Goal: Information Seeking & Learning: Stay updated

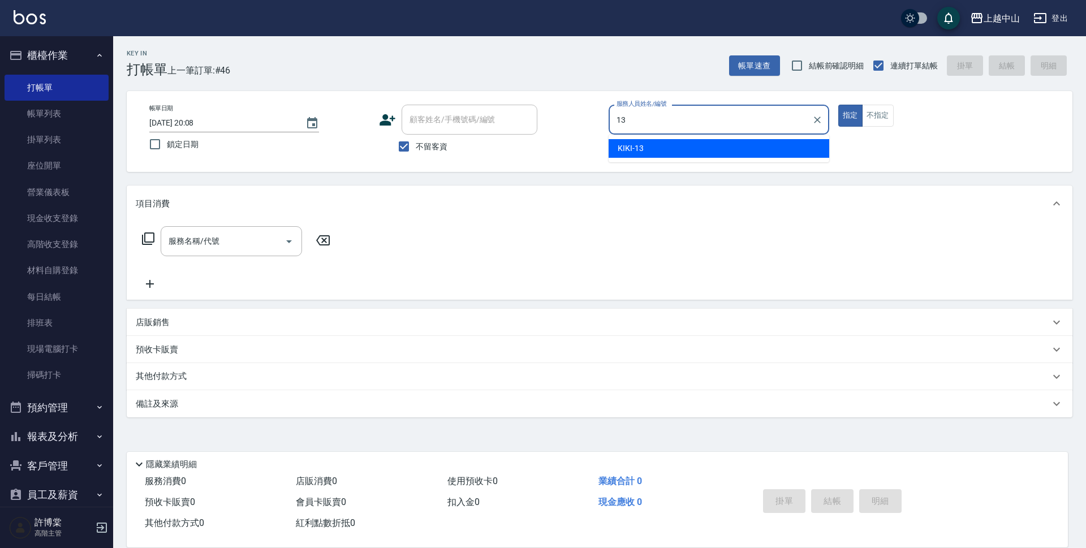
type input "KIKI-13"
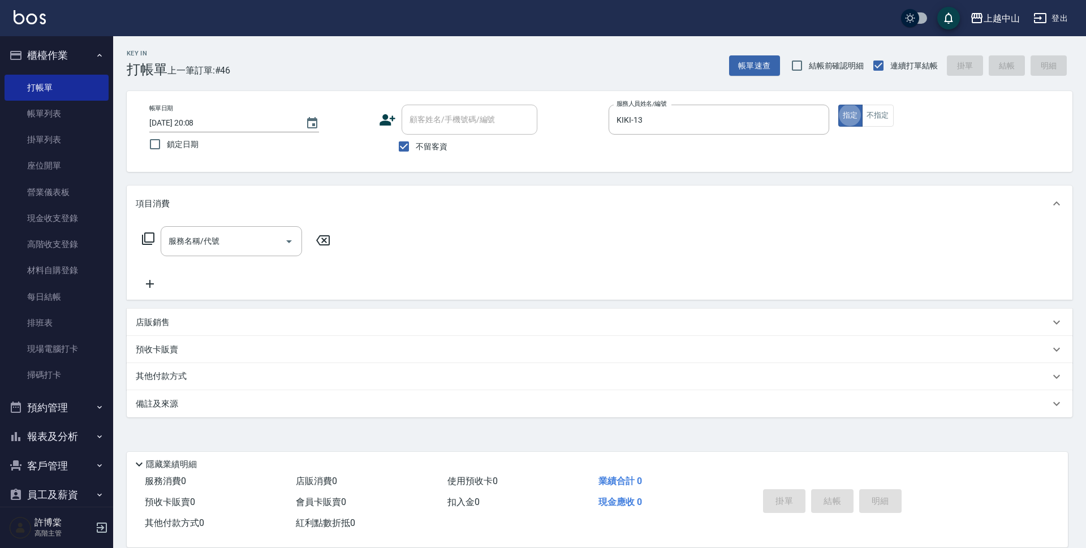
type button "true"
type input "染髮2000以上(502)"
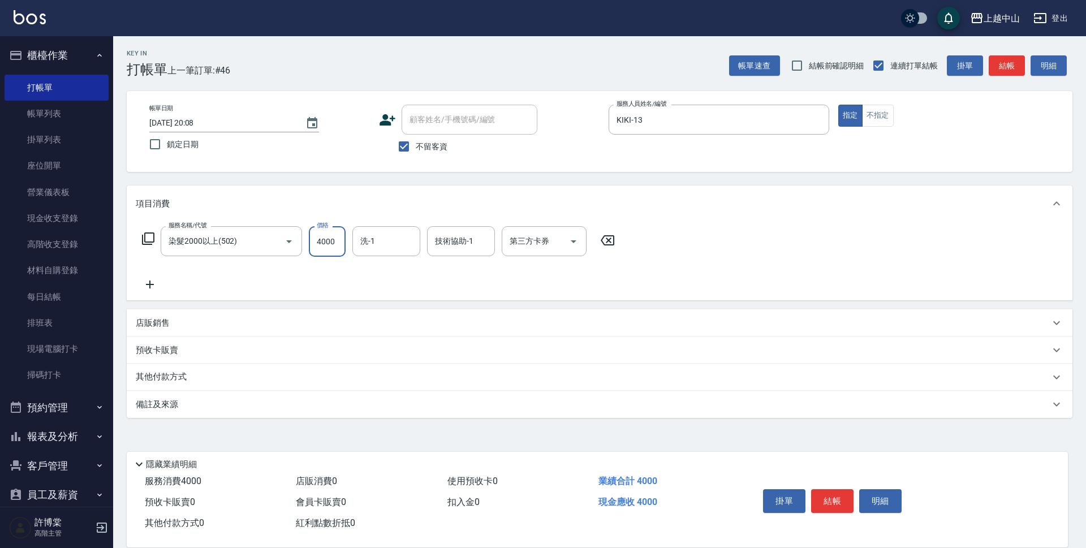
type input "4000"
type input "鴨鴨-30"
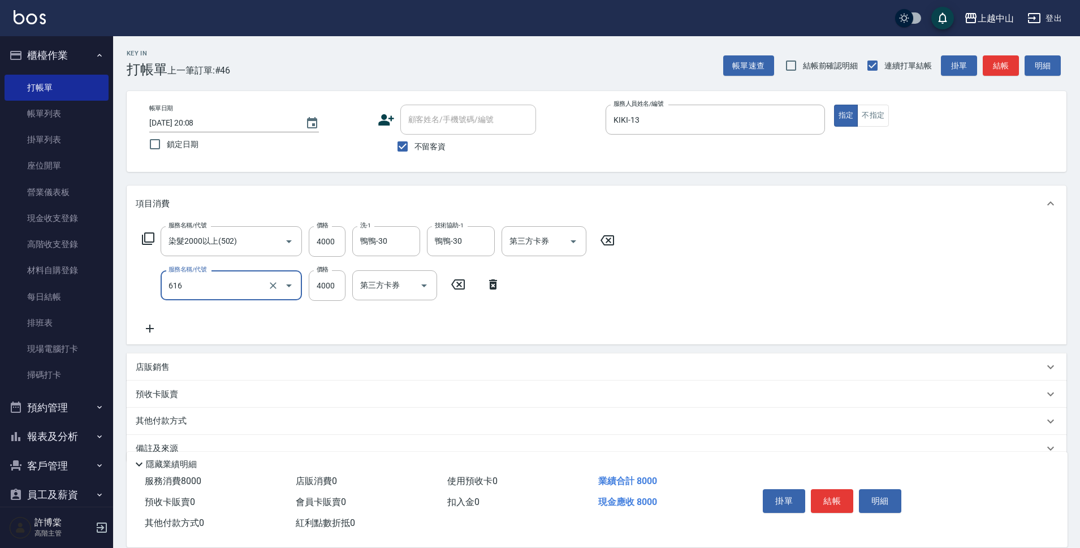
type input "自備接髮(616)"
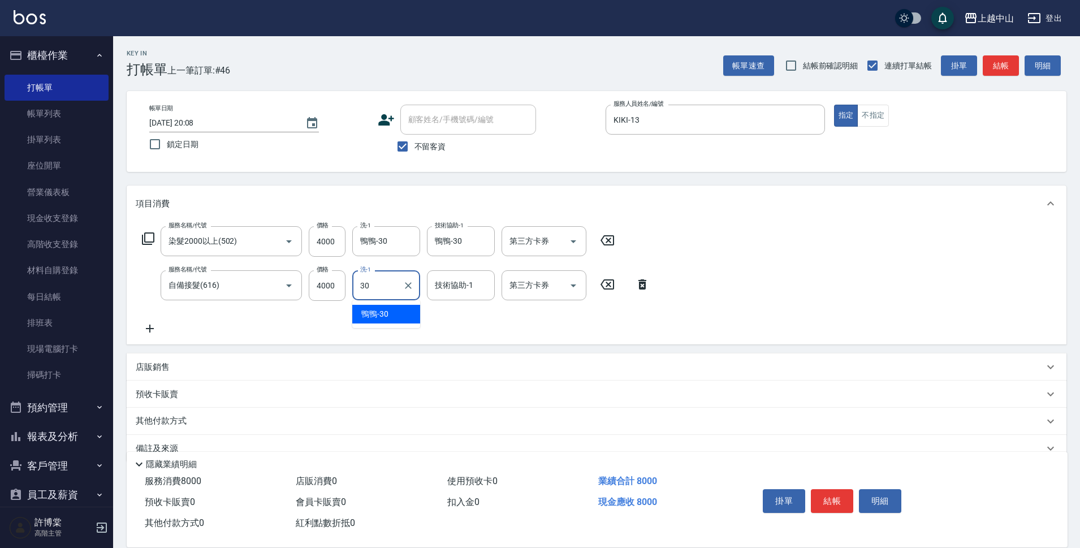
type input "鴨鴨-30"
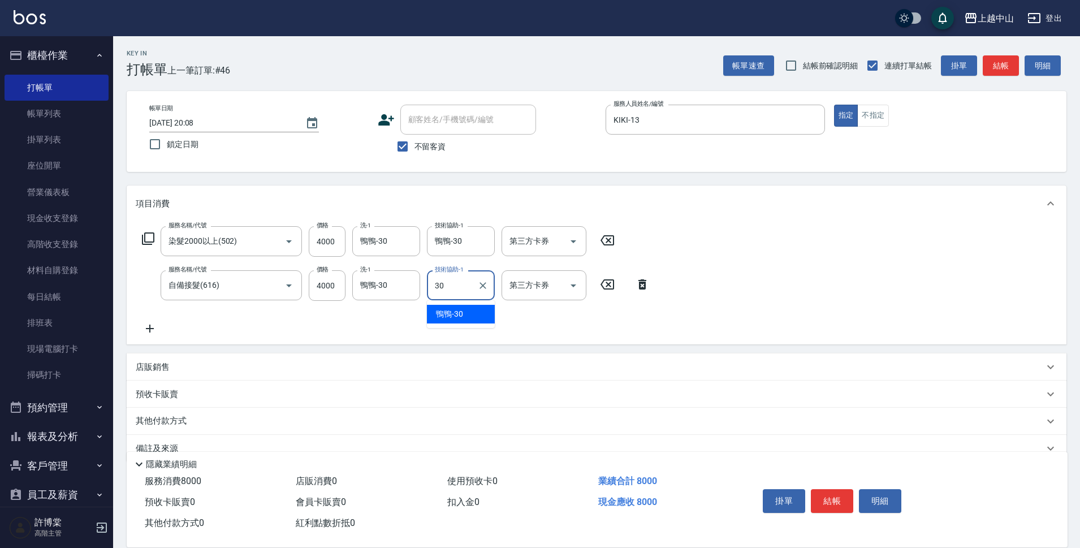
type input "鴨鴨-30"
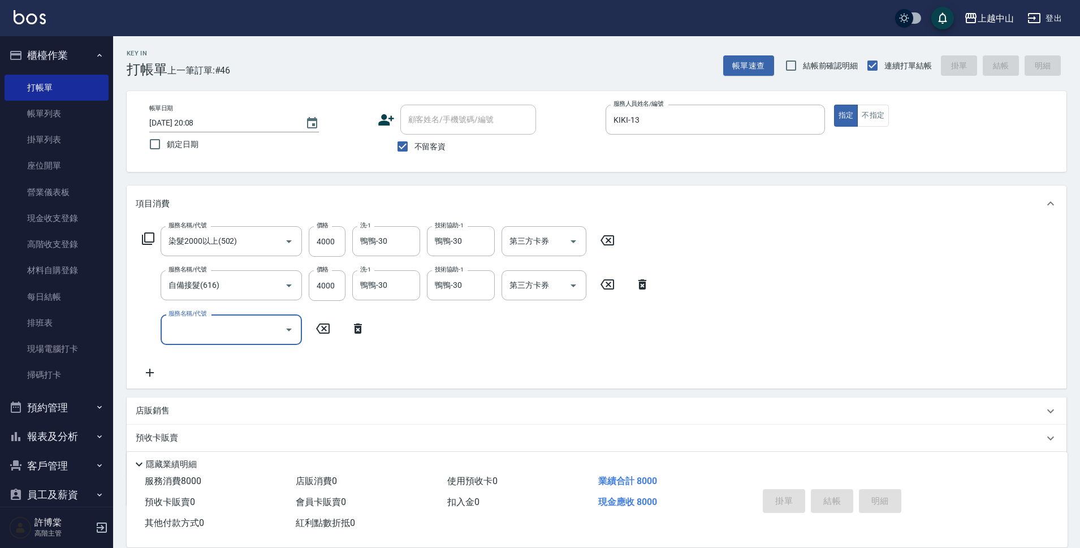
type input "[DATE] 21:24"
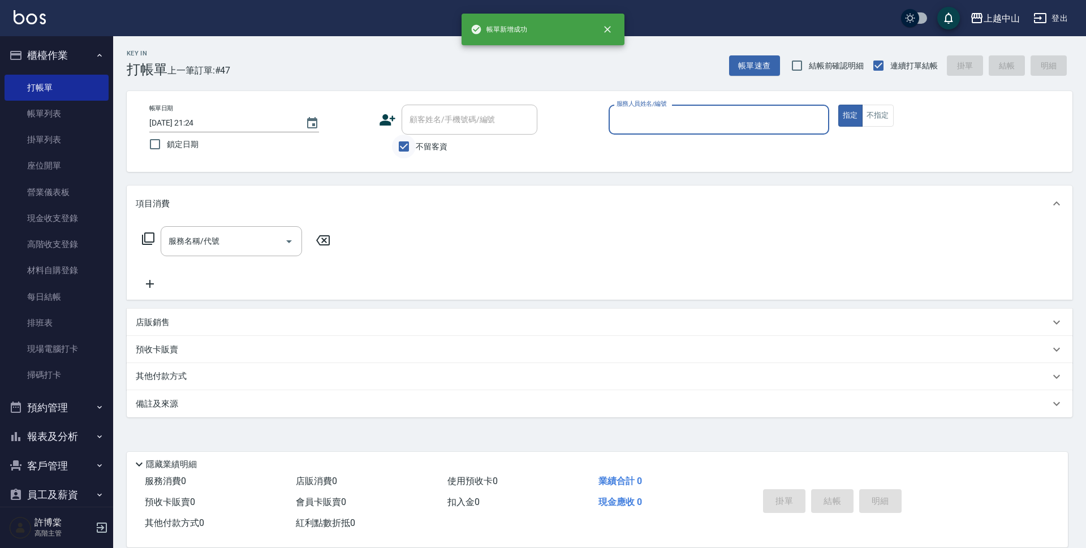
click at [405, 146] on input "不留客資" at bounding box center [404, 147] width 24 height 24
checkbox input "false"
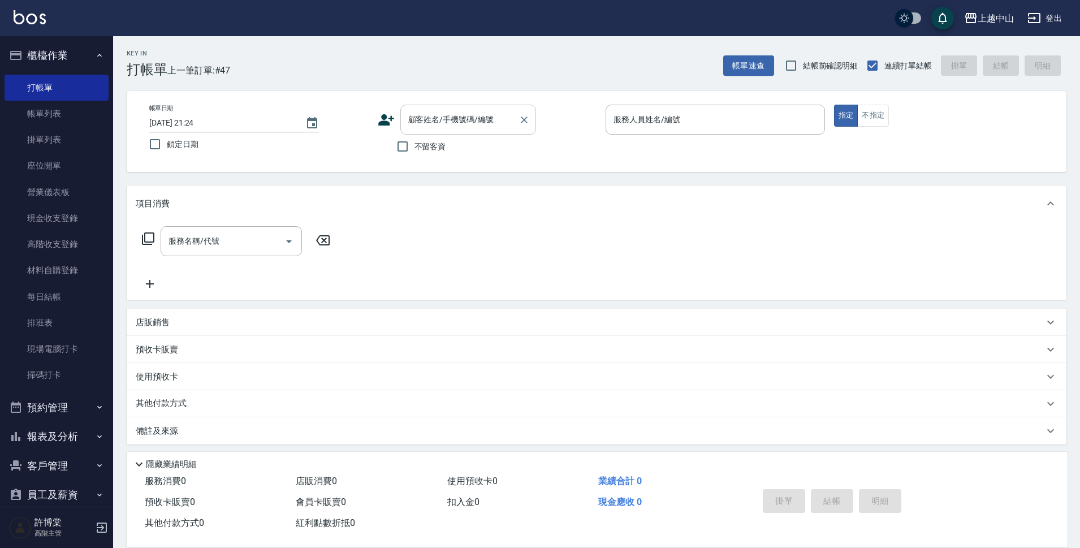
click at [425, 128] on input "顧客姓名/手機號碼/編號" at bounding box center [459, 120] width 109 height 20
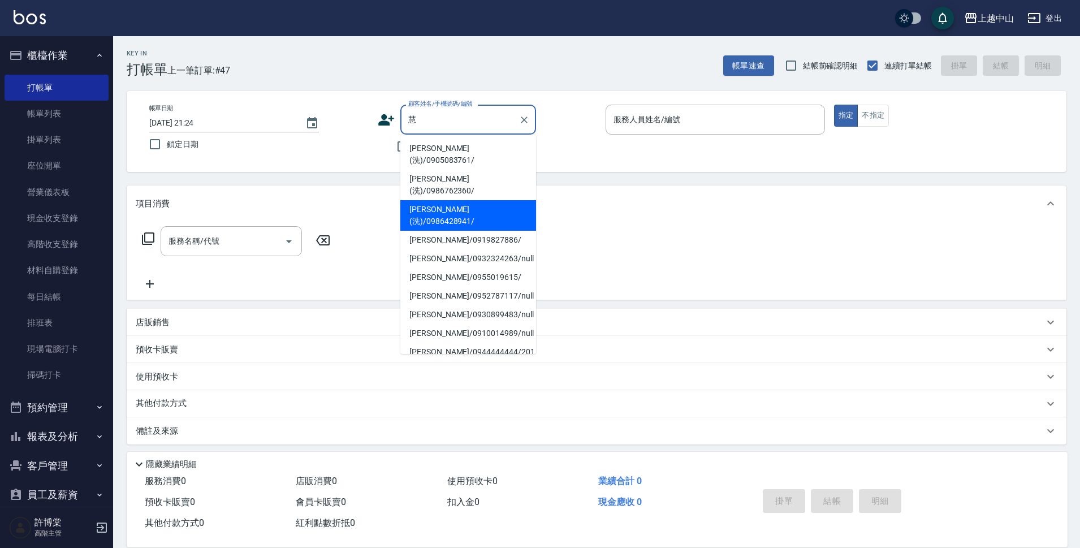
click at [452, 200] on li "[PERSON_NAME](洗)/0986428941/" at bounding box center [468, 215] width 136 height 31
type input "[PERSON_NAME](洗)/0986428941/"
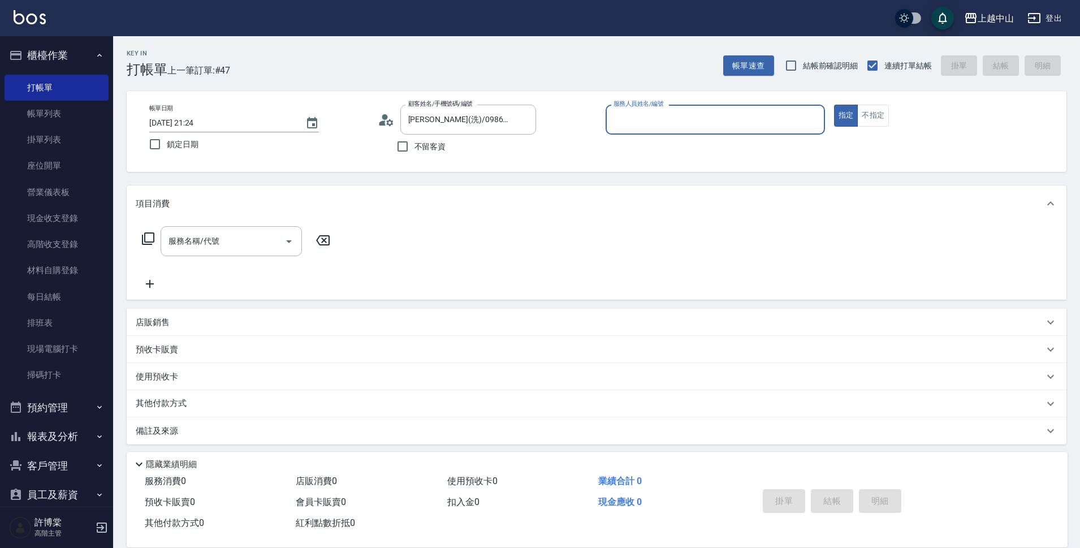
type input "KIKI-13"
click at [834, 105] on button "指定" at bounding box center [846, 116] width 24 height 22
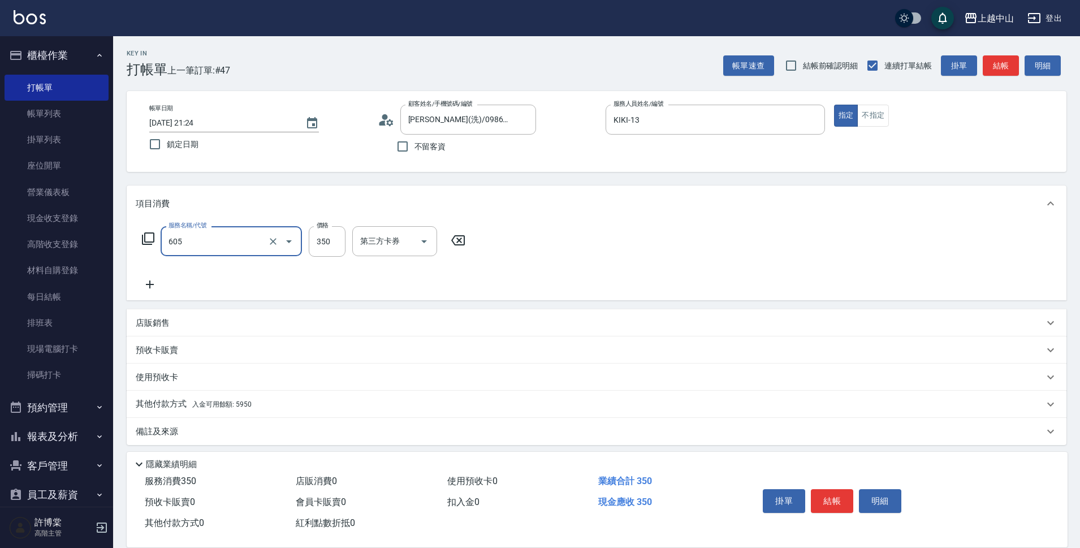
type input "洗髮 (女)(605)"
type input "薇慈-36"
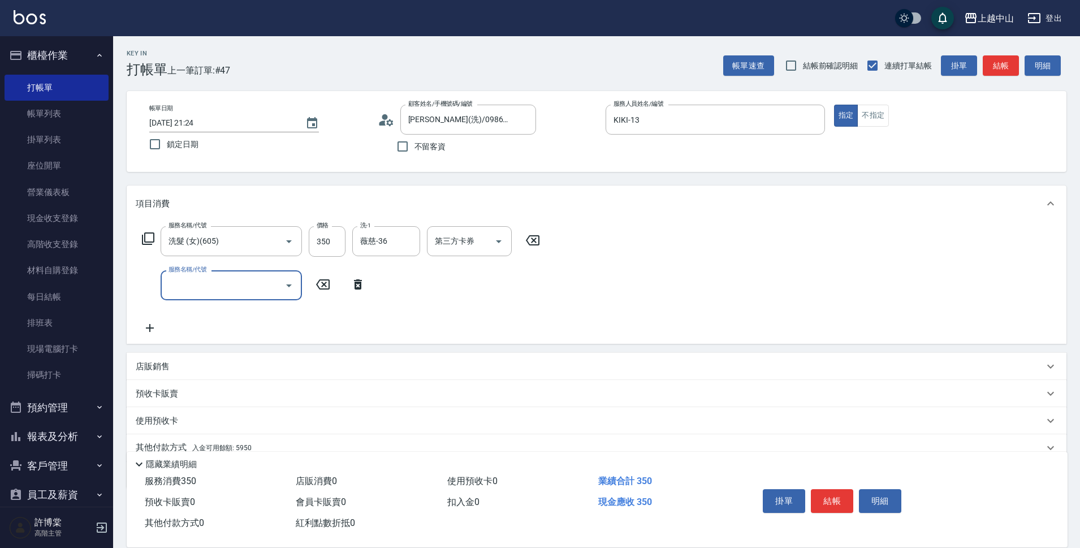
scroll to position [49, 0]
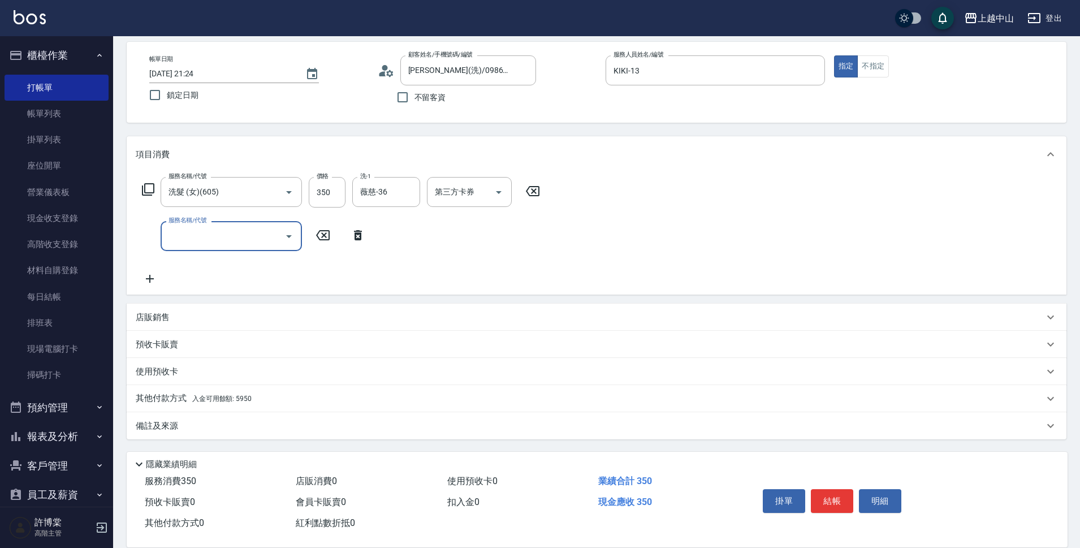
click at [189, 233] on input "服務名稱/代號" at bounding box center [223, 236] width 114 height 20
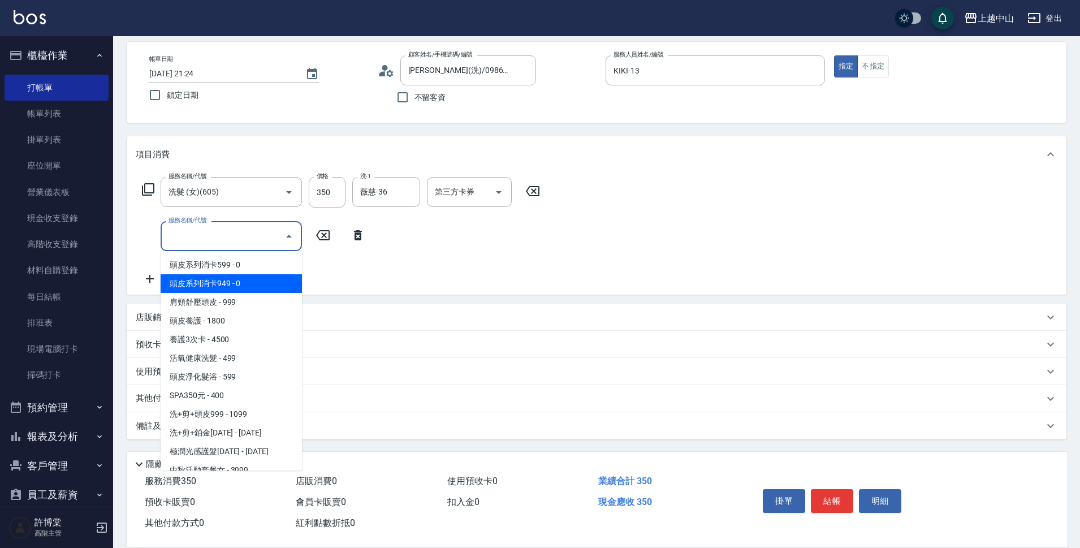
click at [252, 279] on span "頭皮系列消卡949 - 0" at bounding box center [231, 283] width 141 height 19
type input "頭皮系列消卡949(103)"
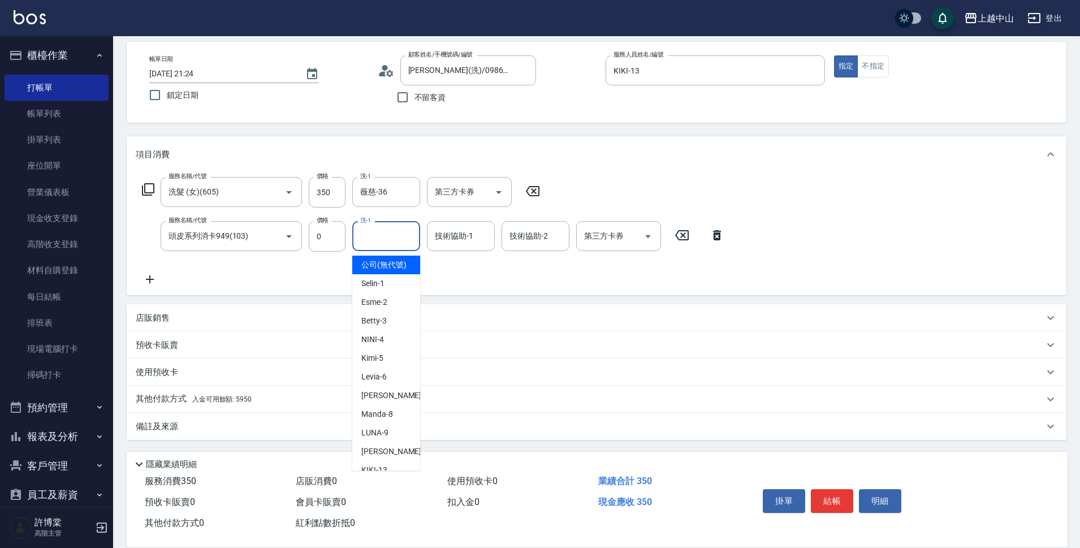
click at [389, 238] on input "洗-1" at bounding box center [386, 236] width 58 height 20
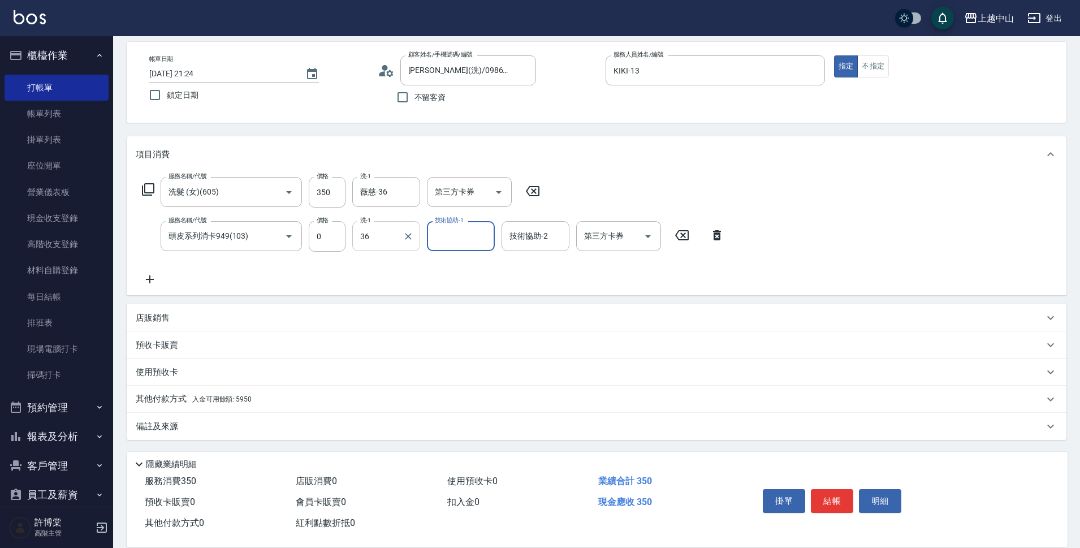
type input "薇慈-36"
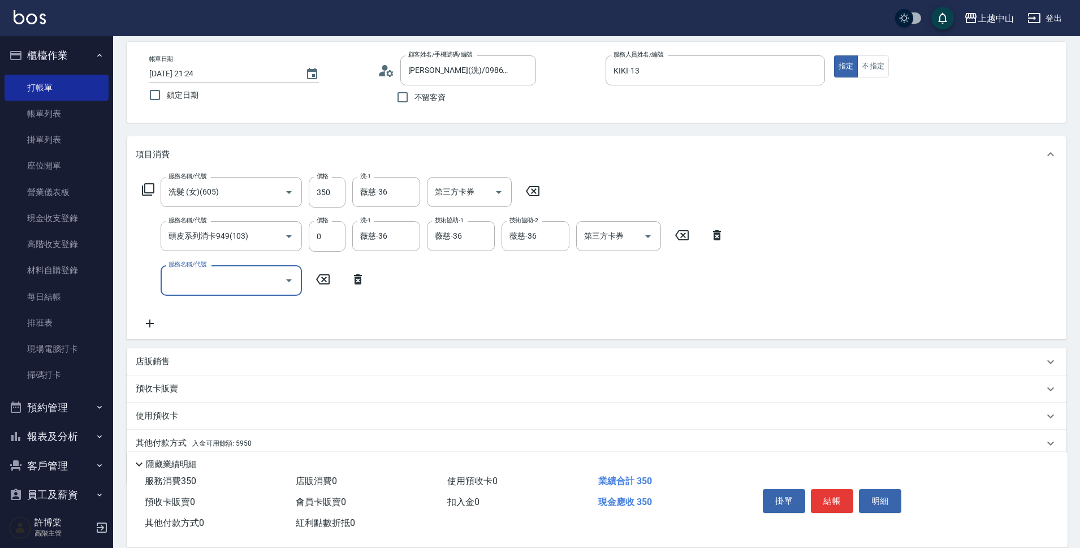
scroll to position [94, 0]
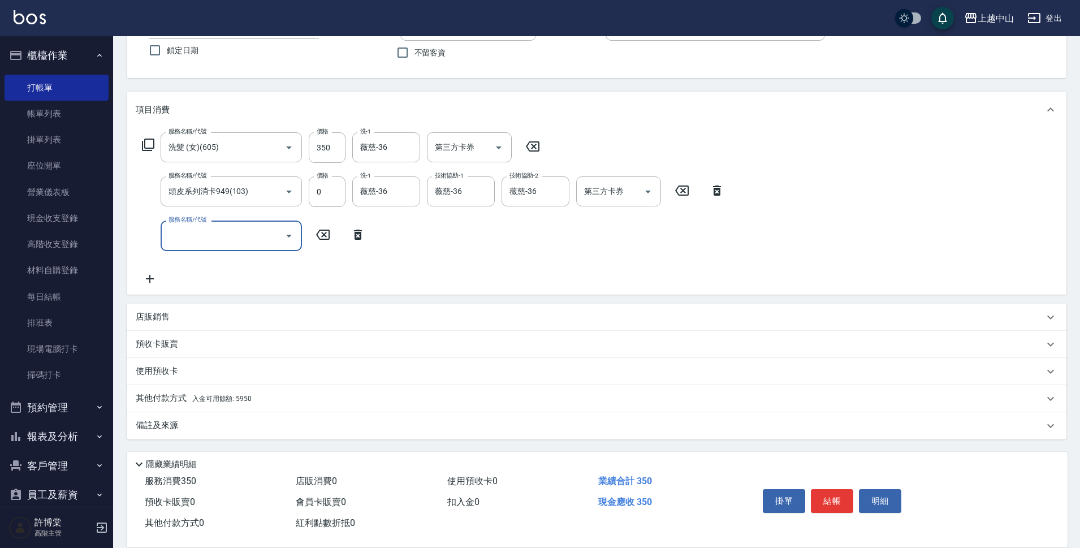
click at [230, 395] on span "入金可用餘額: 5950" at bounding box center [221, 399] width 59 height 8
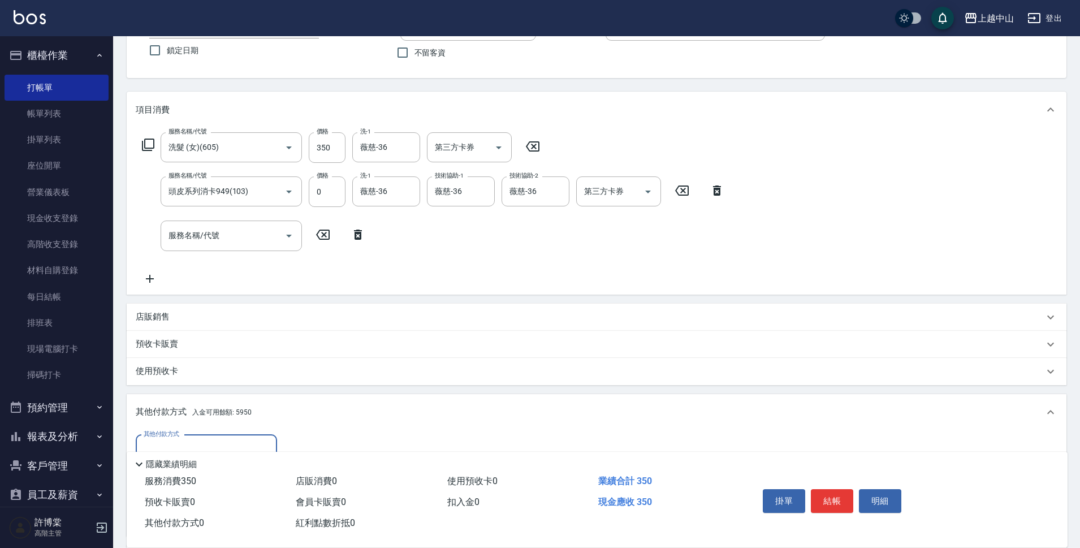
scroll to position [227, 0]
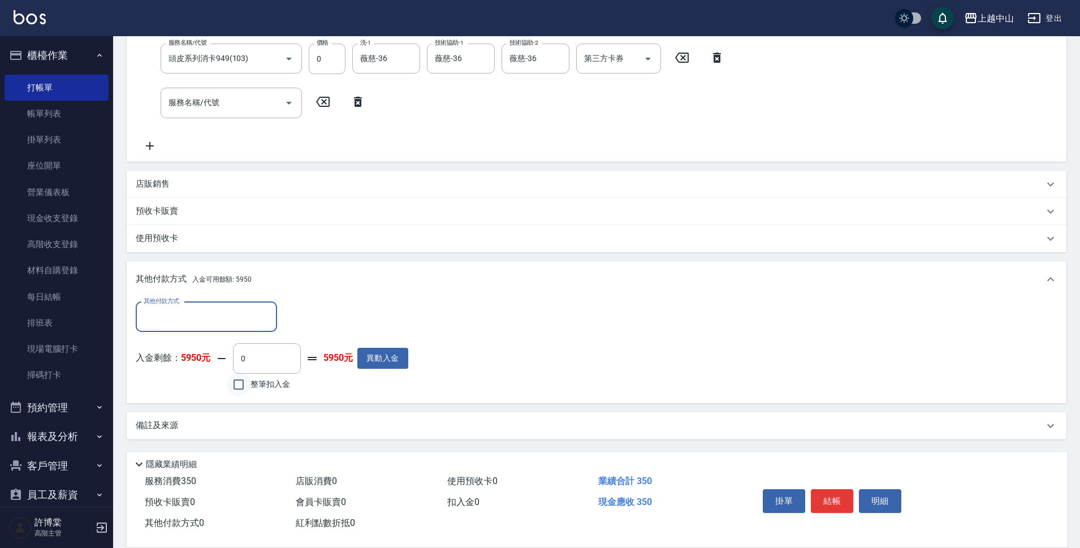
click at [236, 383] on input "整筆扣入金" at bounding box center [239, 385] width 24 height 24
checkbox input "true"
type input "350"
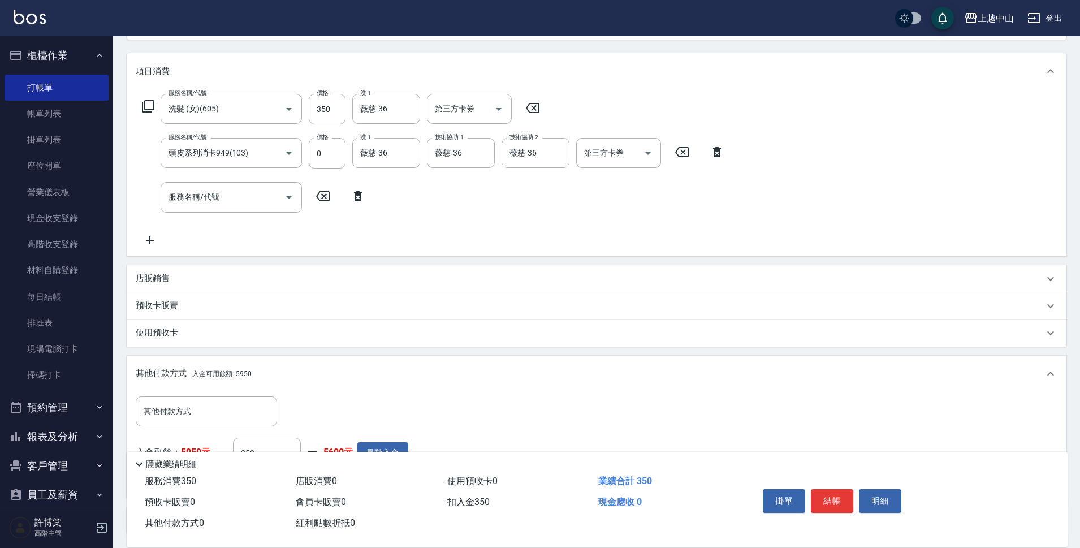
scroll to position [126, 0]
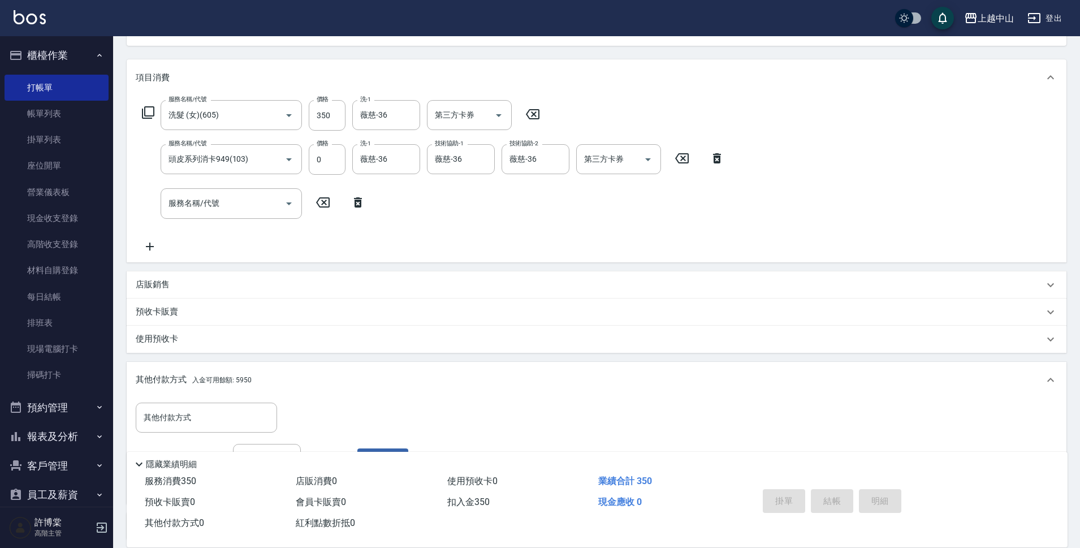
type input "[DATE] 21:25"
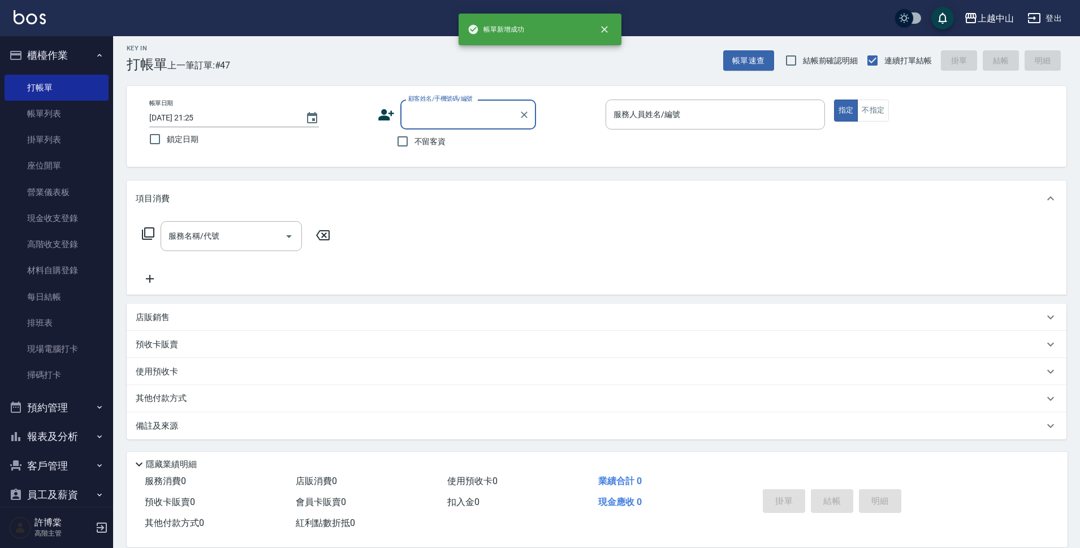
scroll to position [0, 0]
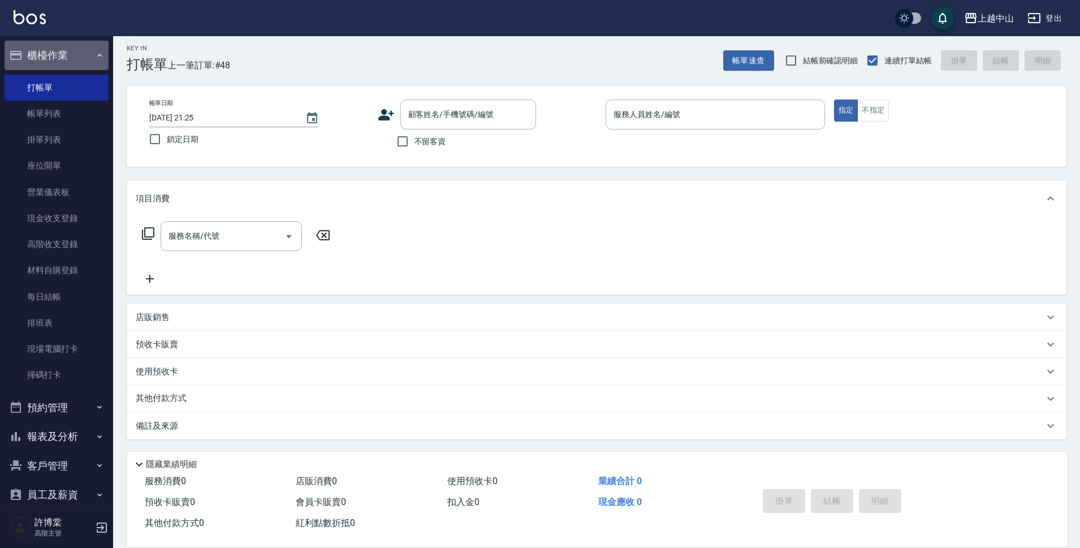
click at [72, 55] on button "櫃檯作業" at bounding box center [57, 55] width 104 height 29
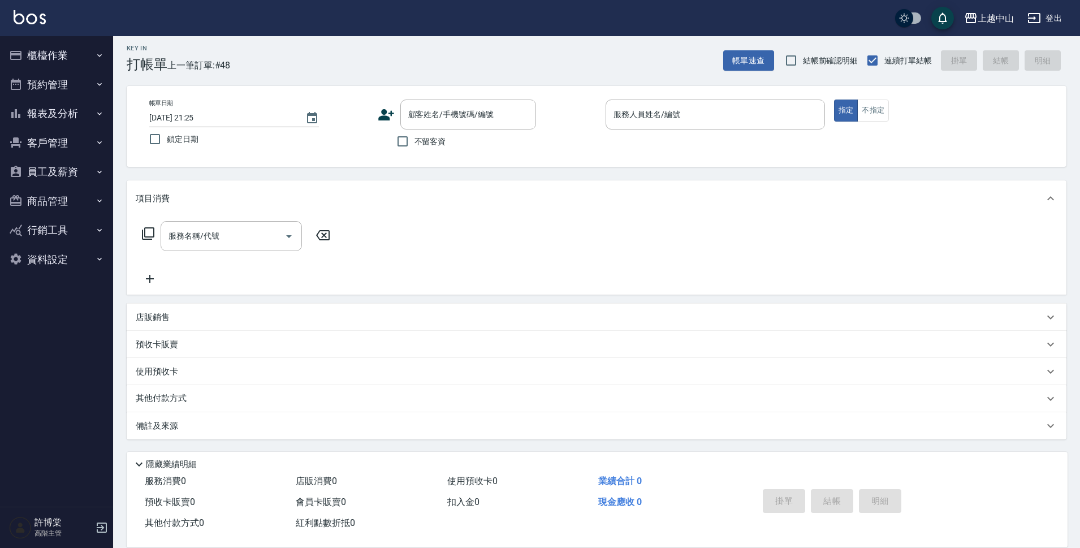
click at [70, 114] on button "報表及分析" at bounding box center [57, 113] width 104 height 29
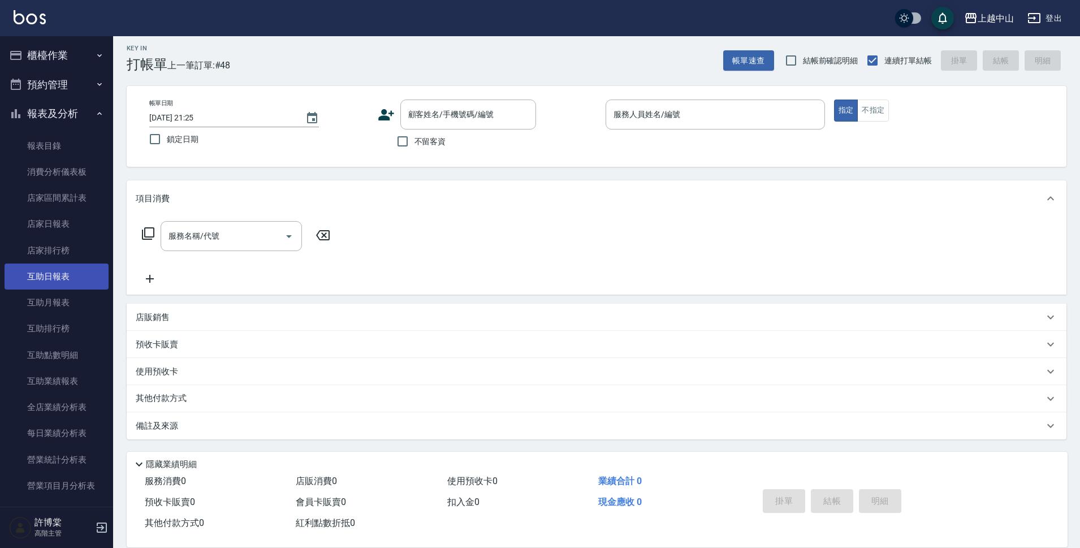
click at [65, 274] on link "互助日報表" at bounding box center [57, 277] width 104 height 26
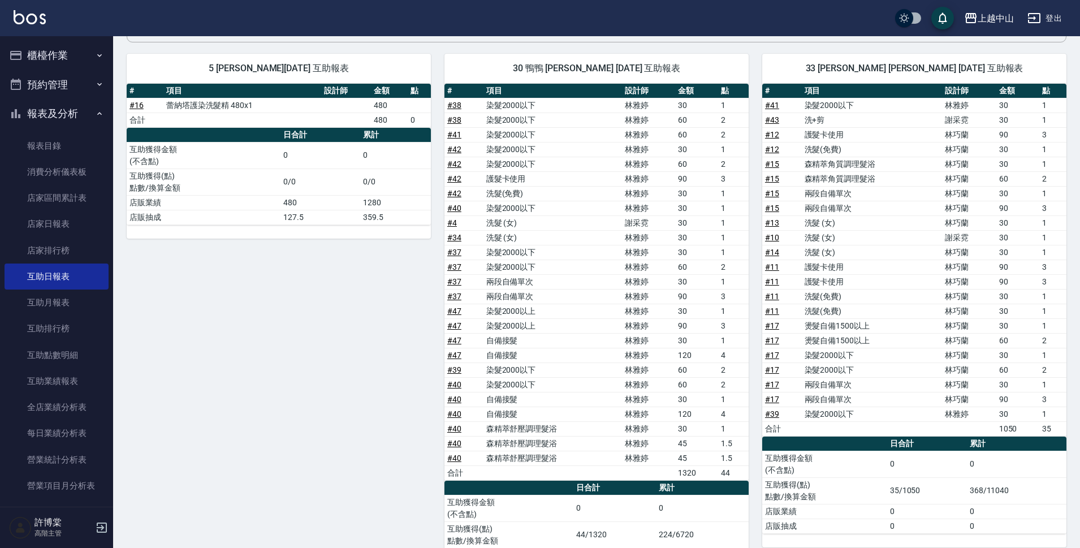
scroll to position [77, 0]
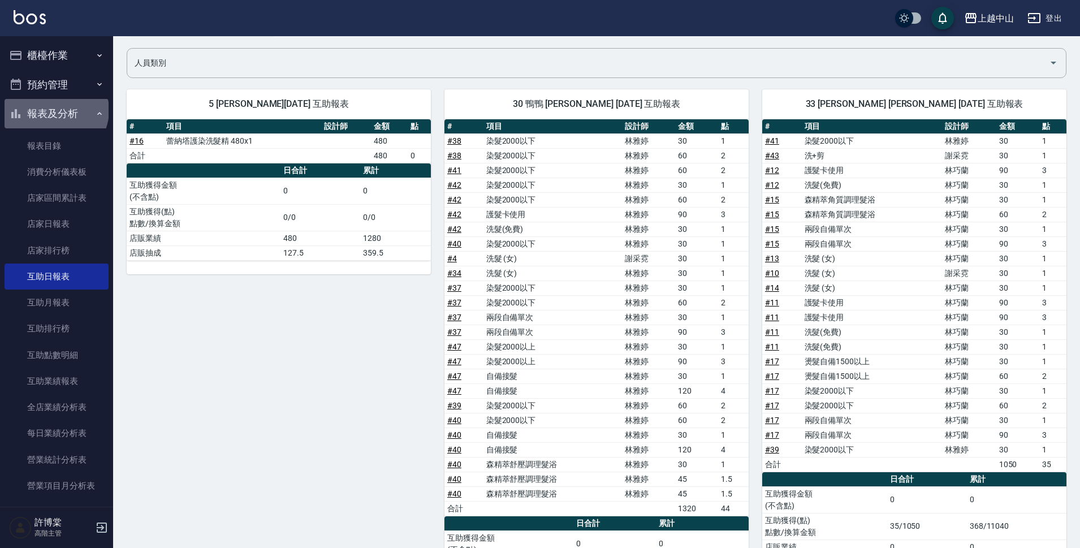
drag, startPoint x: 55, startPoint y: 110, endPoint x: 48, endPoint y: 81, distance: 30.2
click at [54, 110] on button "報表及分析" at bounding box center [57, 113] width 104 height 29
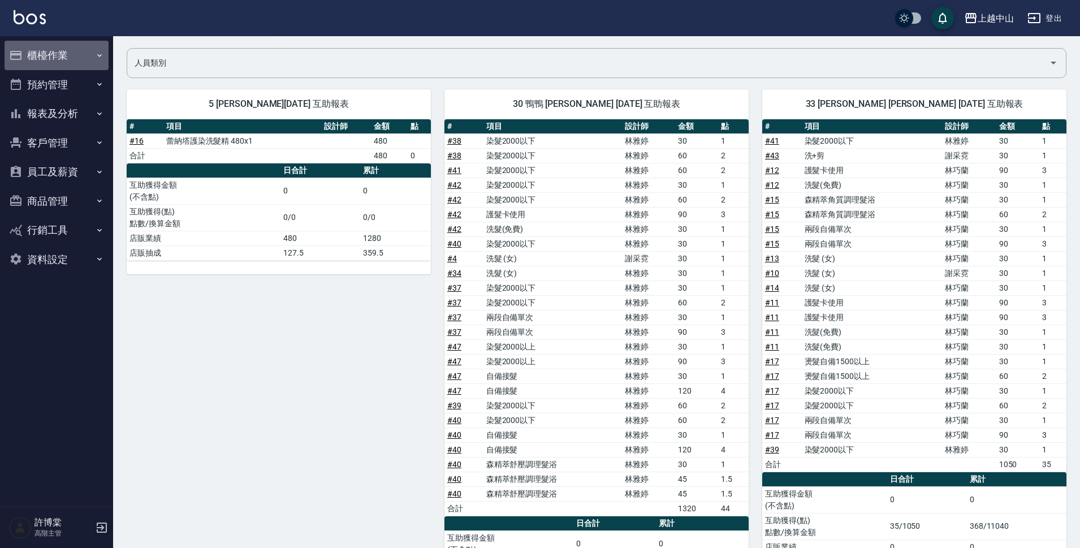
click at [59, 54] on button "櫃檯作業" at bounding box center [57, 55] width 104 height 29
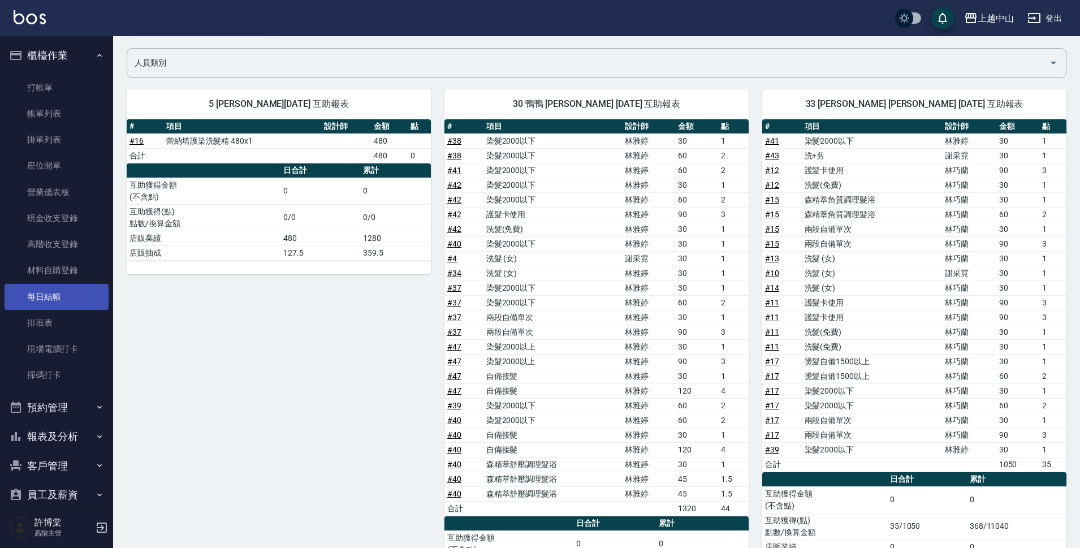
click at [76, 294] on link "每日結帳" at bounding box center [57, 297] width 104 height 26
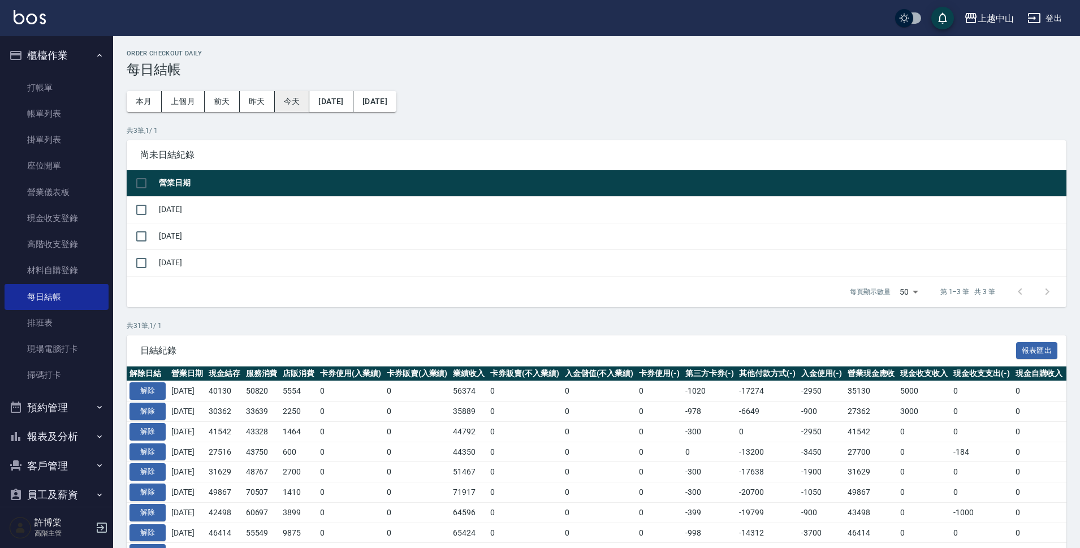
click at [279, 98] on button "今天" at bounding box center [292, 101] width 35 height 21
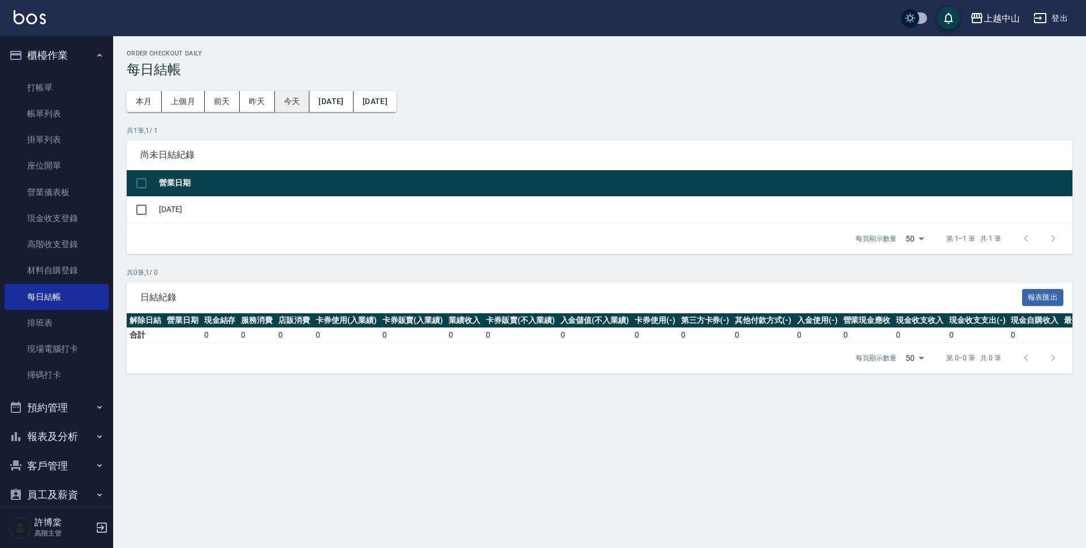
click at [292, 105] on button "今天" at bounding box center [292, 101] width 35 height 21
click at [58, 214] on link "現金收支登錄" at bounding box center [57, 218] width 104 height 26
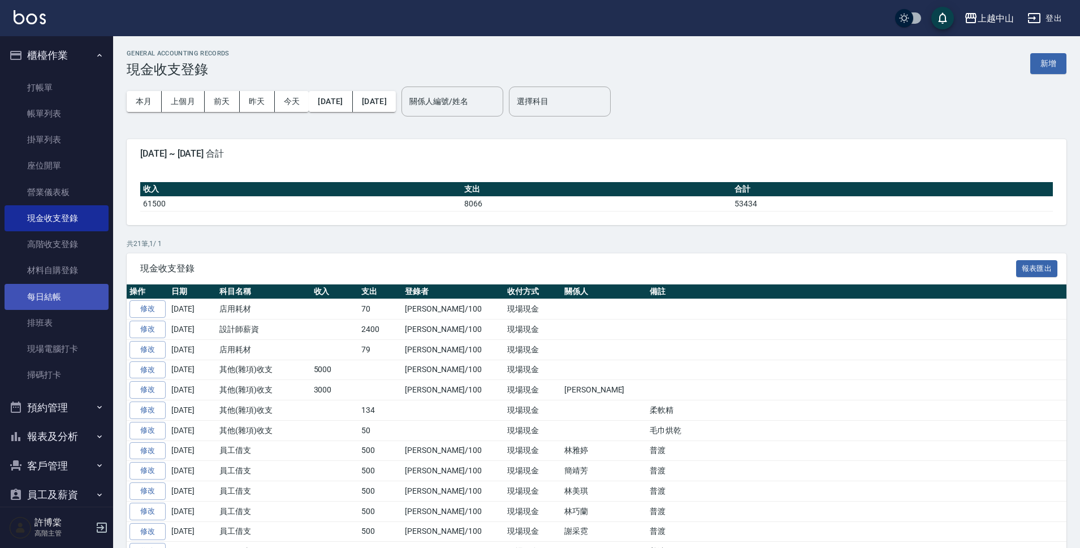
click at [48, 295] on link "每日結帳" at bounding box center [57, 297] width 104 height 26
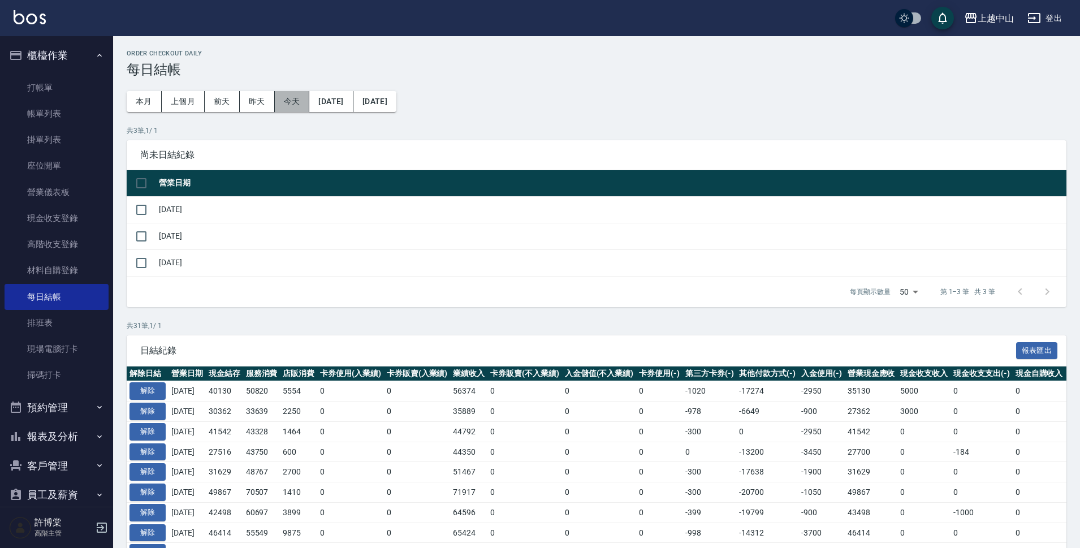
click at [296, 100] on button "今天" at bounding box center [292, 101] width 35 height 21
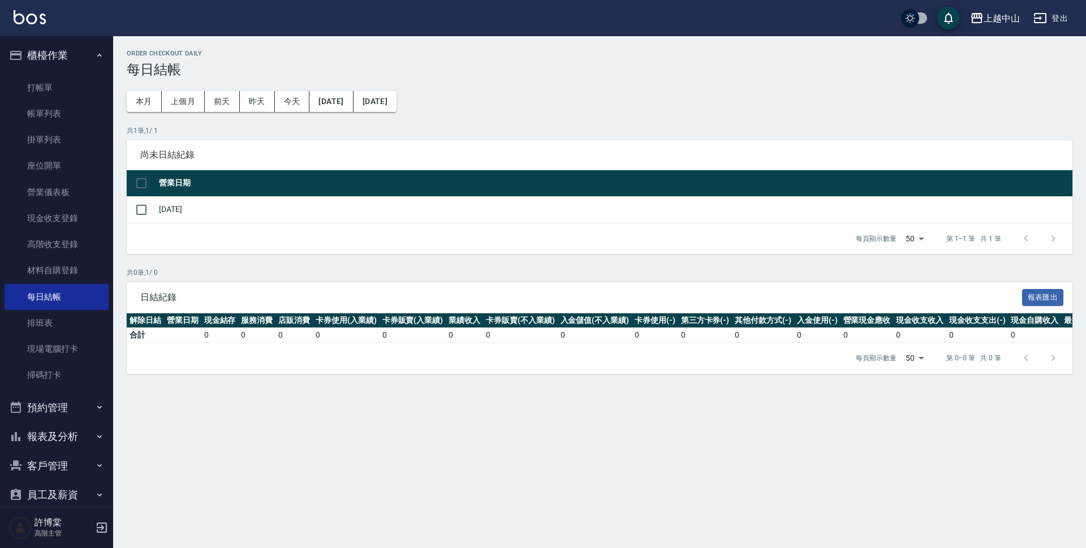
click at [149, 180] on input "checkbox" at bounding box center [142, 183] width 24 height 24
checkbox input "true"
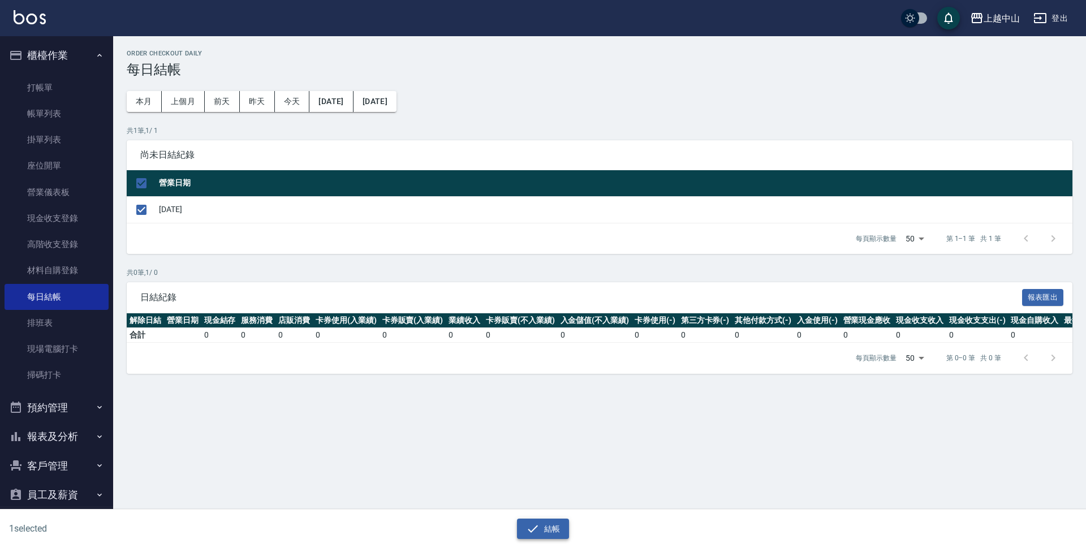
click at [533, 525] on icon "button" at bounding box center [533, 529] width 14 height 14
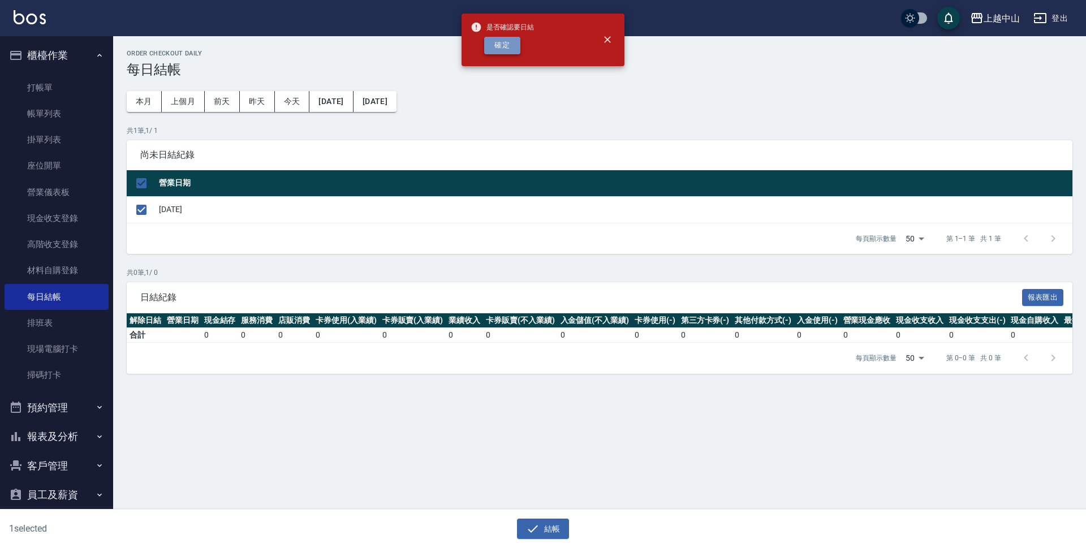
click at [502, 44] on button "確定" at bounding box center [502, 46] width 36 height 18
checkbox input "false"
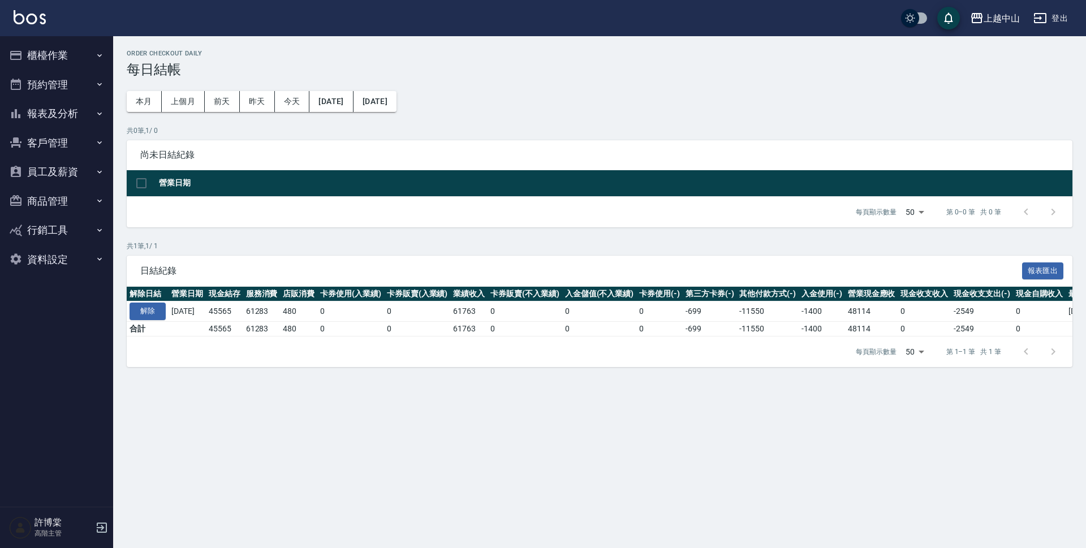
click at [72, 120] on button "報表及分析" at bounding box center [57, 113] width 104 height 29
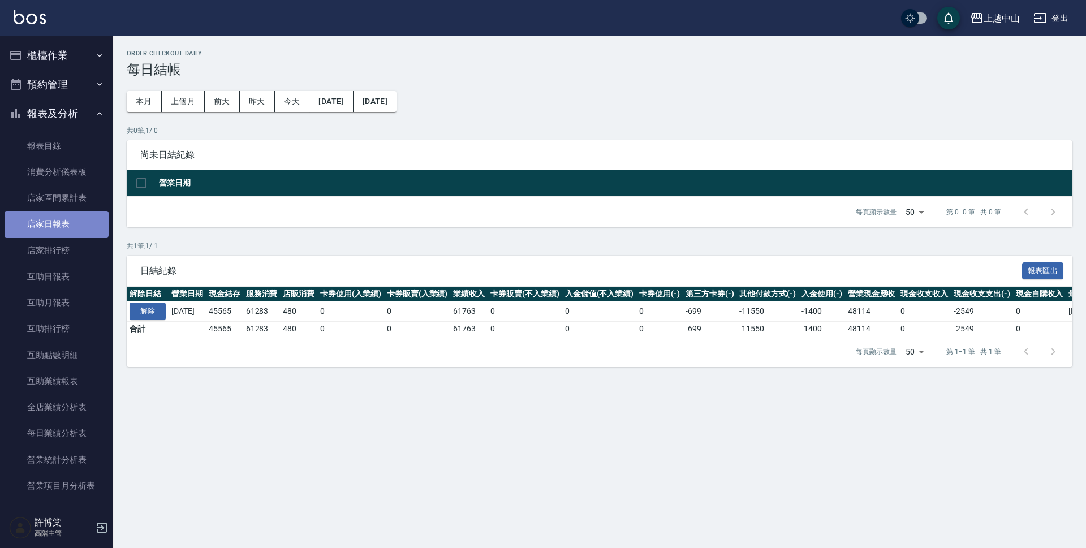
click at [64, 228] on link "店家日報表" at bounding box center [57, 224] width 104 height 26
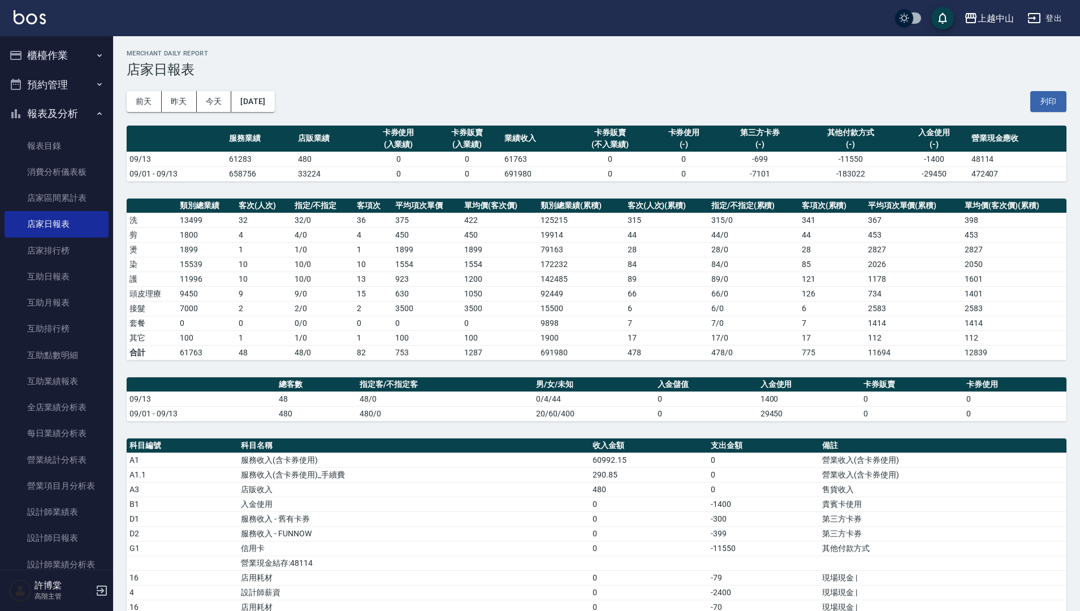
drag, startPoint x: 516, startPoint y: 39, endPoint x: 528, endPoint y: 37, distance: 12.6
click at [516, 39] on div "上越中山 [DATE] 店家日報表 列印時間： [DATE][PHONE_NUMBER]:28 Merchant Daily Report 店家日報表 [DA…" at bounding box center [596, 421] width 967 height 770
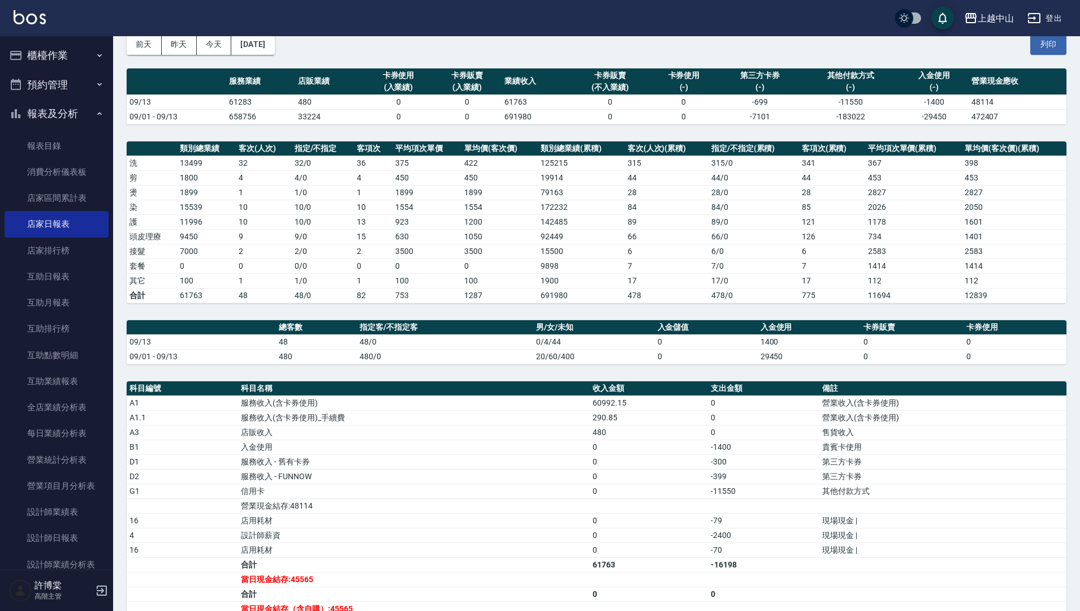
scroll to position [61, 0]
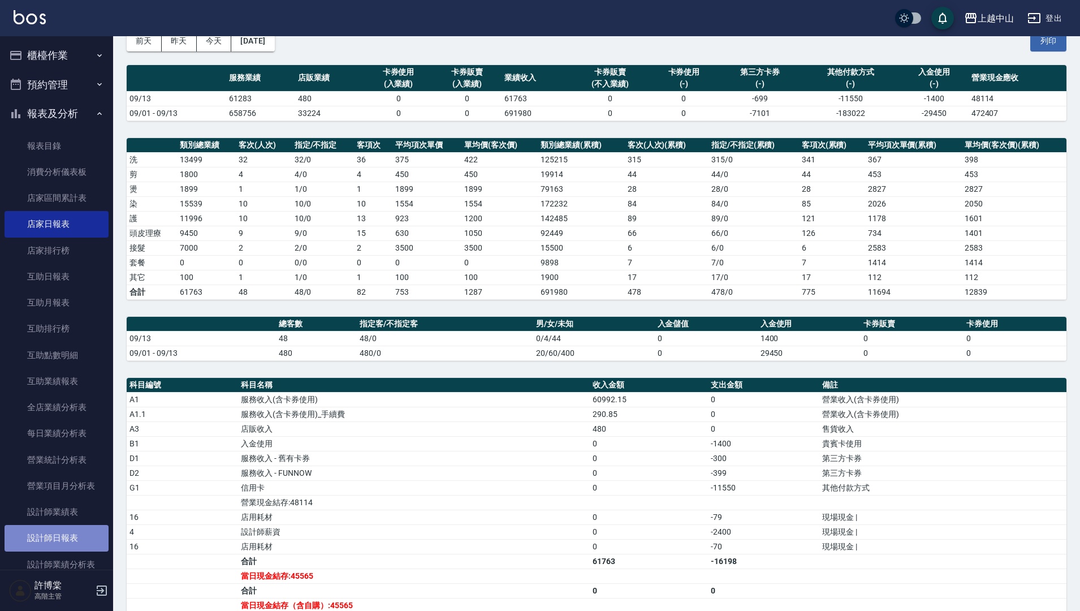
click at [71, 545] on link "設計師日報表" at bounding box center [57, 538] width 104 height 26
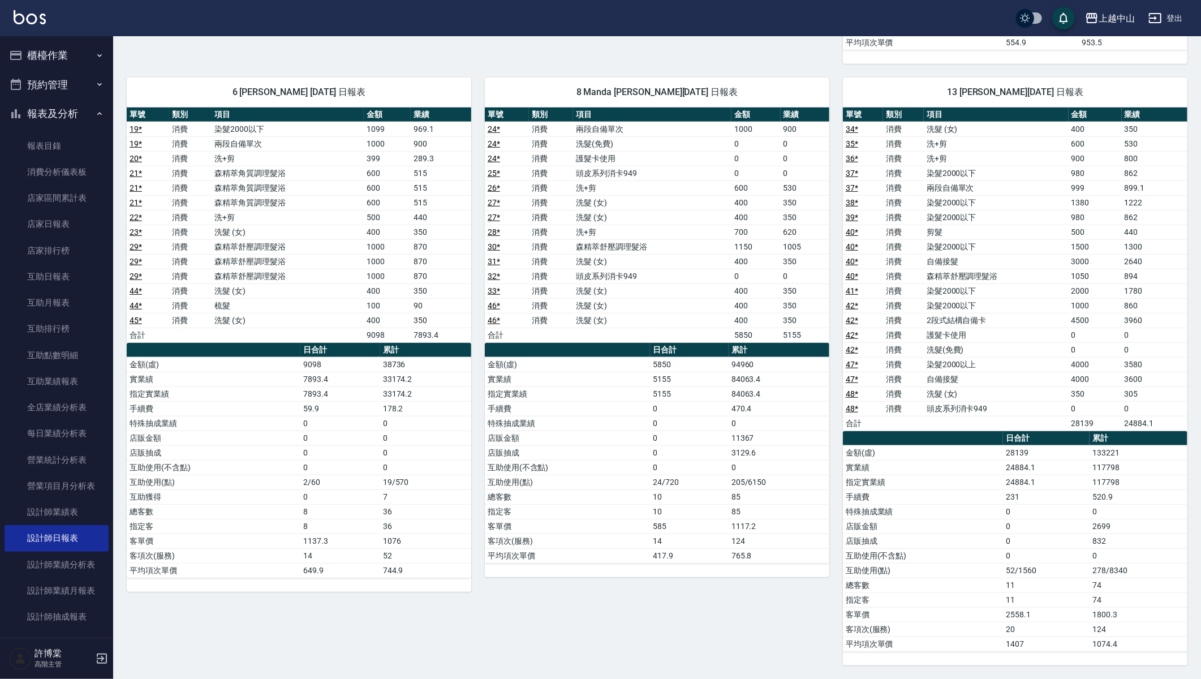
scroll to position [668, 0]
click at [60, 273] on link "互助日報表" at bounding box center [57, 277] width 104 height 26
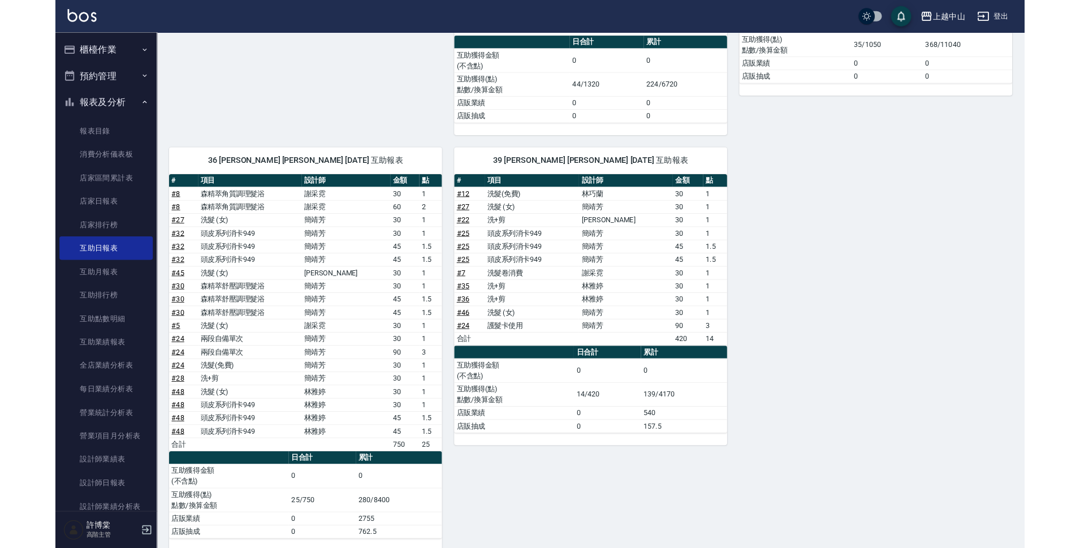
scroll to position [571, 0]
